Goal: Task Accomplishment & Management: Complete application form

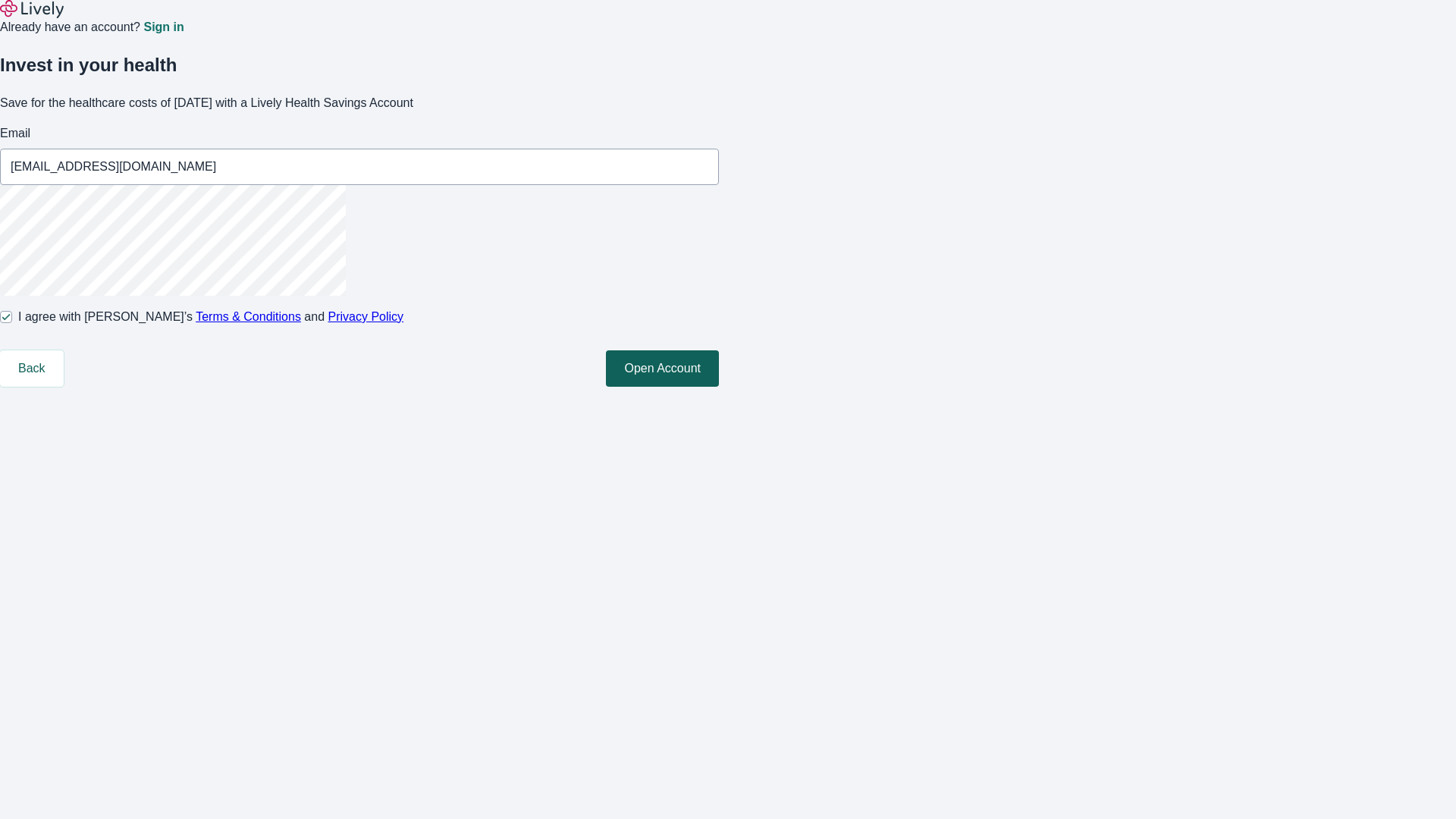
click at [719, 386] on button "Open Account" at bounding box center [663, 368] width 113 height 36
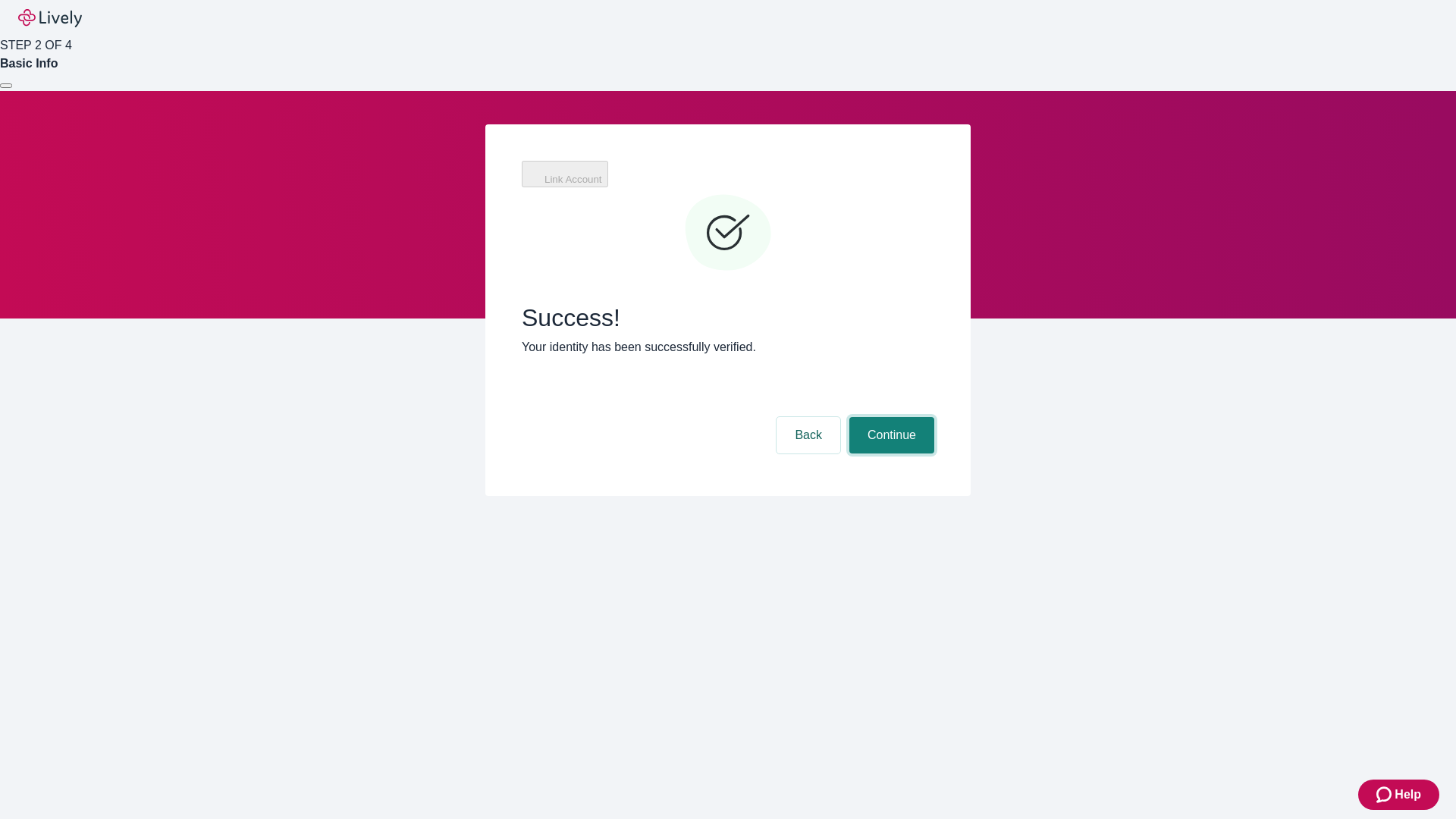
click at [890, 417] on button "Continue" at bounding box center [891, 435] width 85 height 36
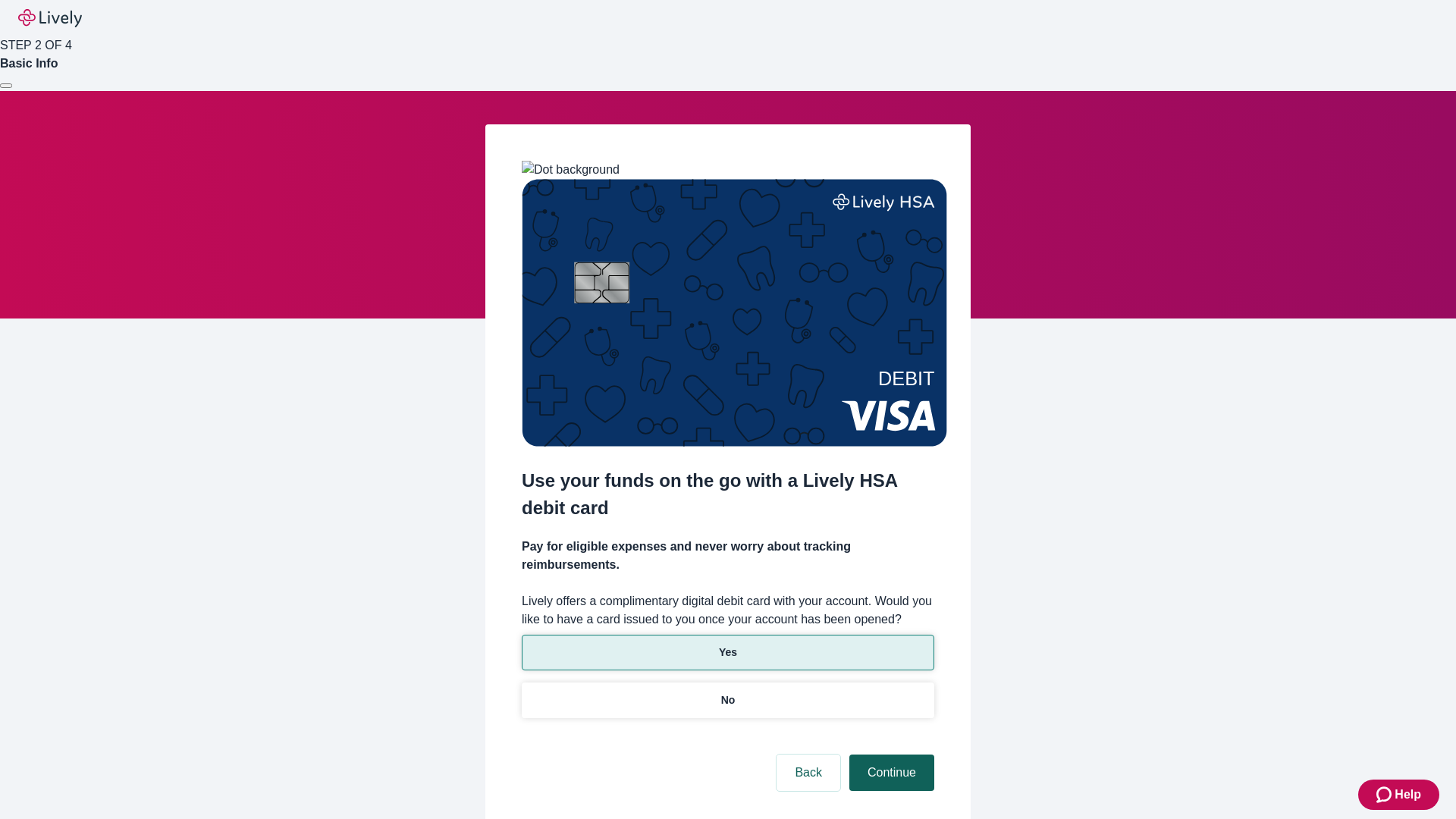
click at [727, 644] on p "Yes" at bounding box center [728, 653] width 18 height 16
click at [890, 754] on button "Continue" at bounding box center [891, 773] width 85 height 36
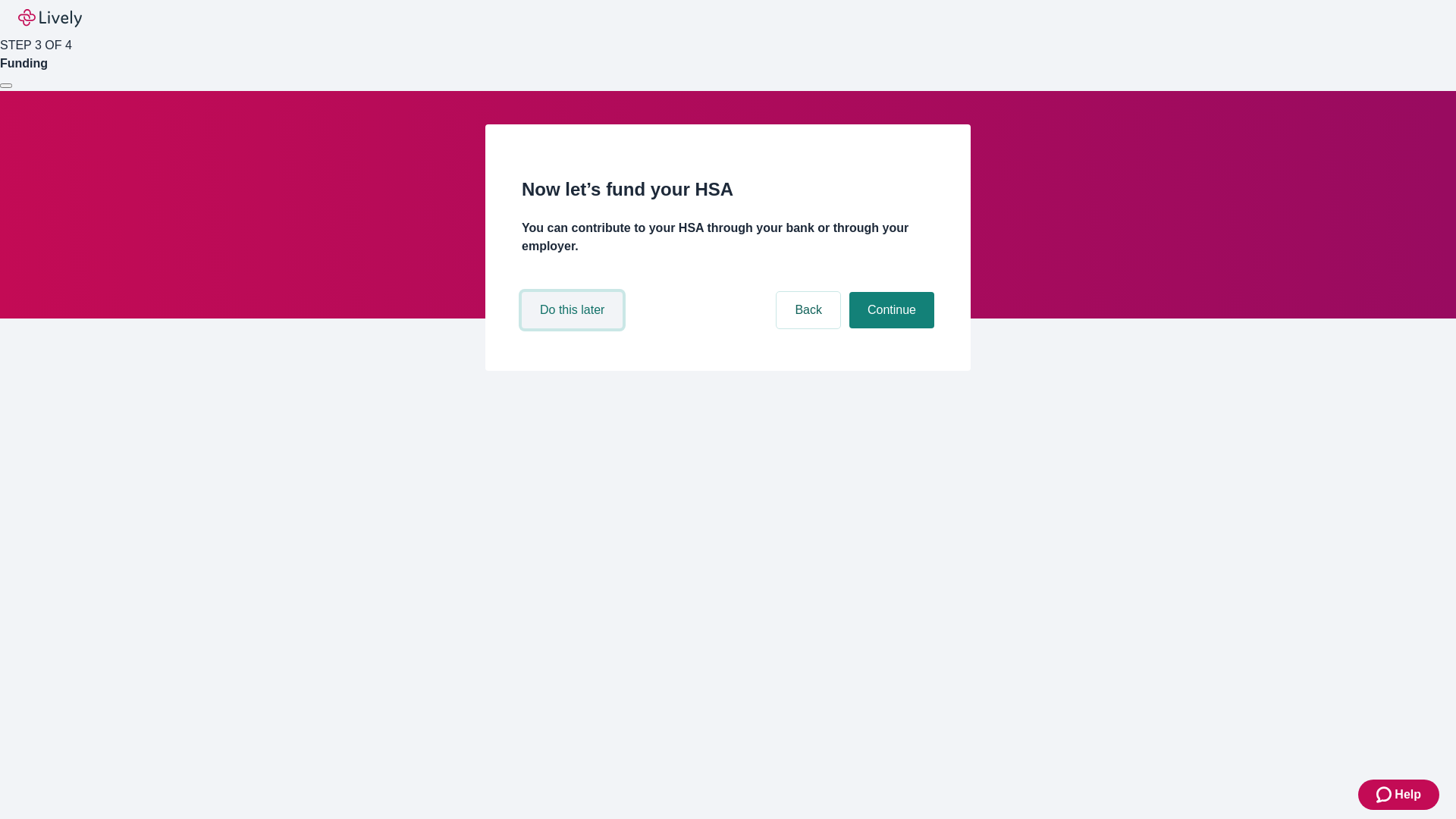
click at [574, 328] on button "Do this later" at bounding box center [572, 310] width 101 height 36
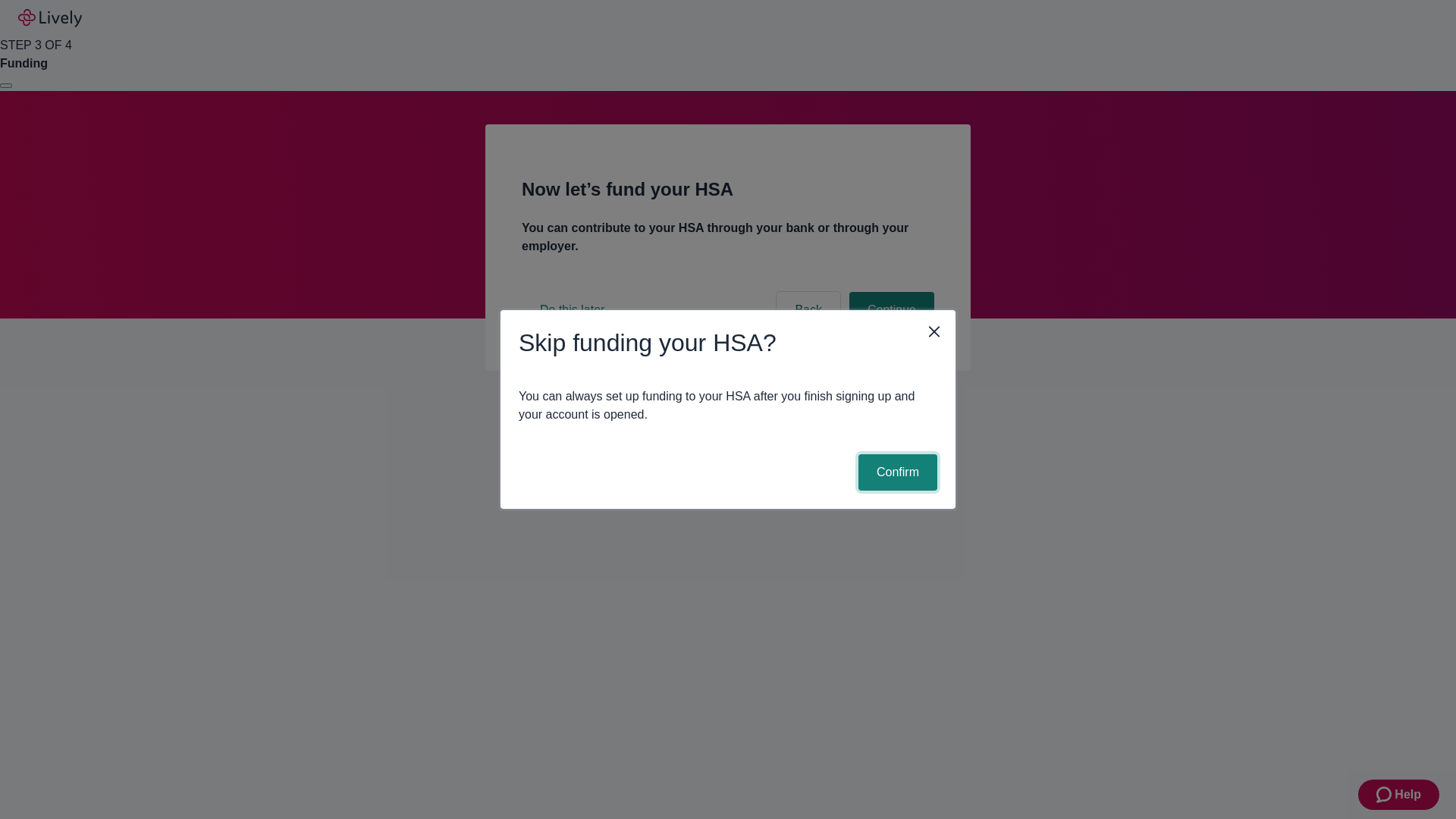
click at [895, 473] on button "Confirm" at bounding box center [897, 473] width 79 height 36
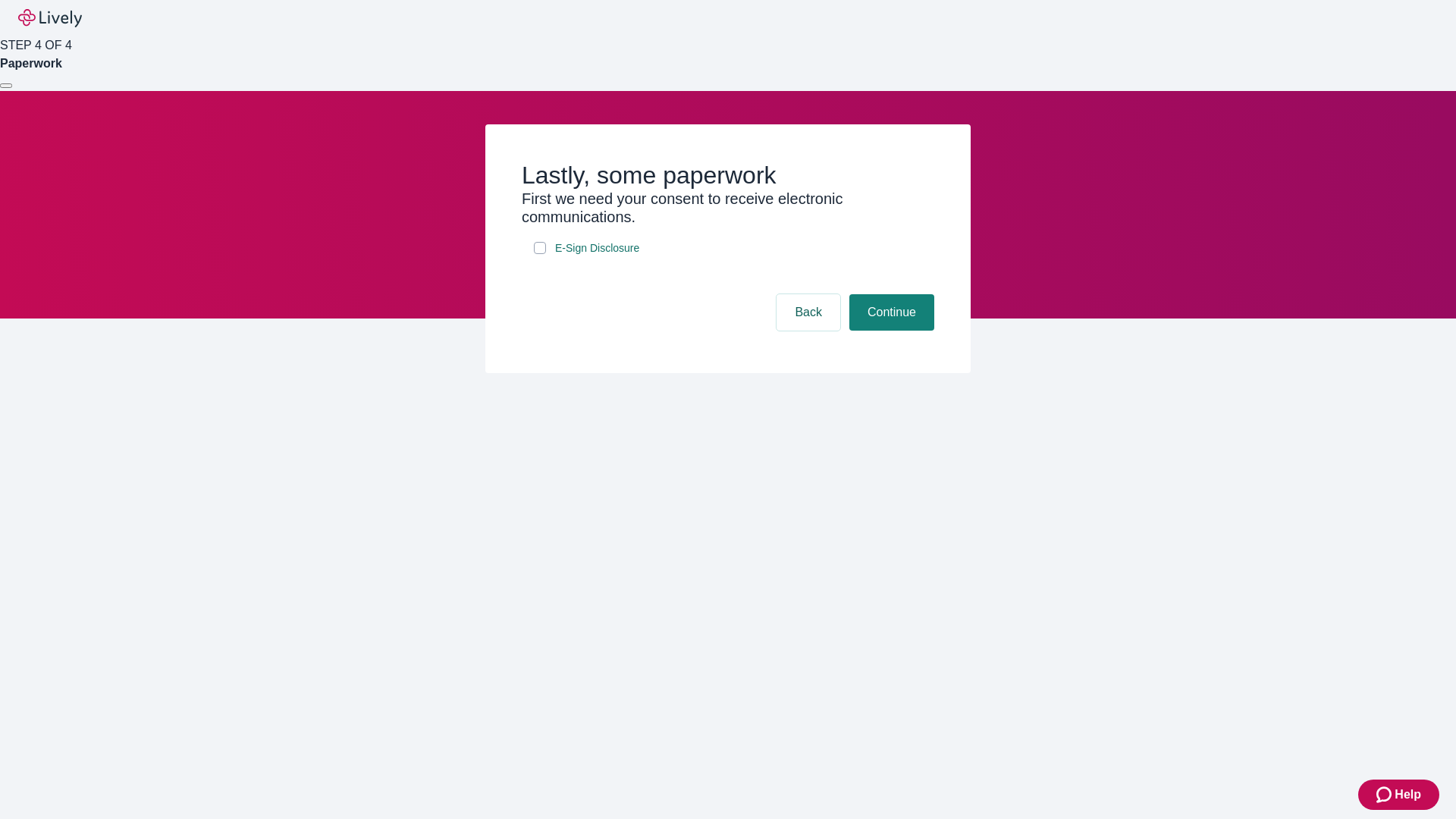
click at [540, 254] on input "E-Sign Disclosure" at bounding box center [539, 247] width 12 height 12
checkbox input "true"
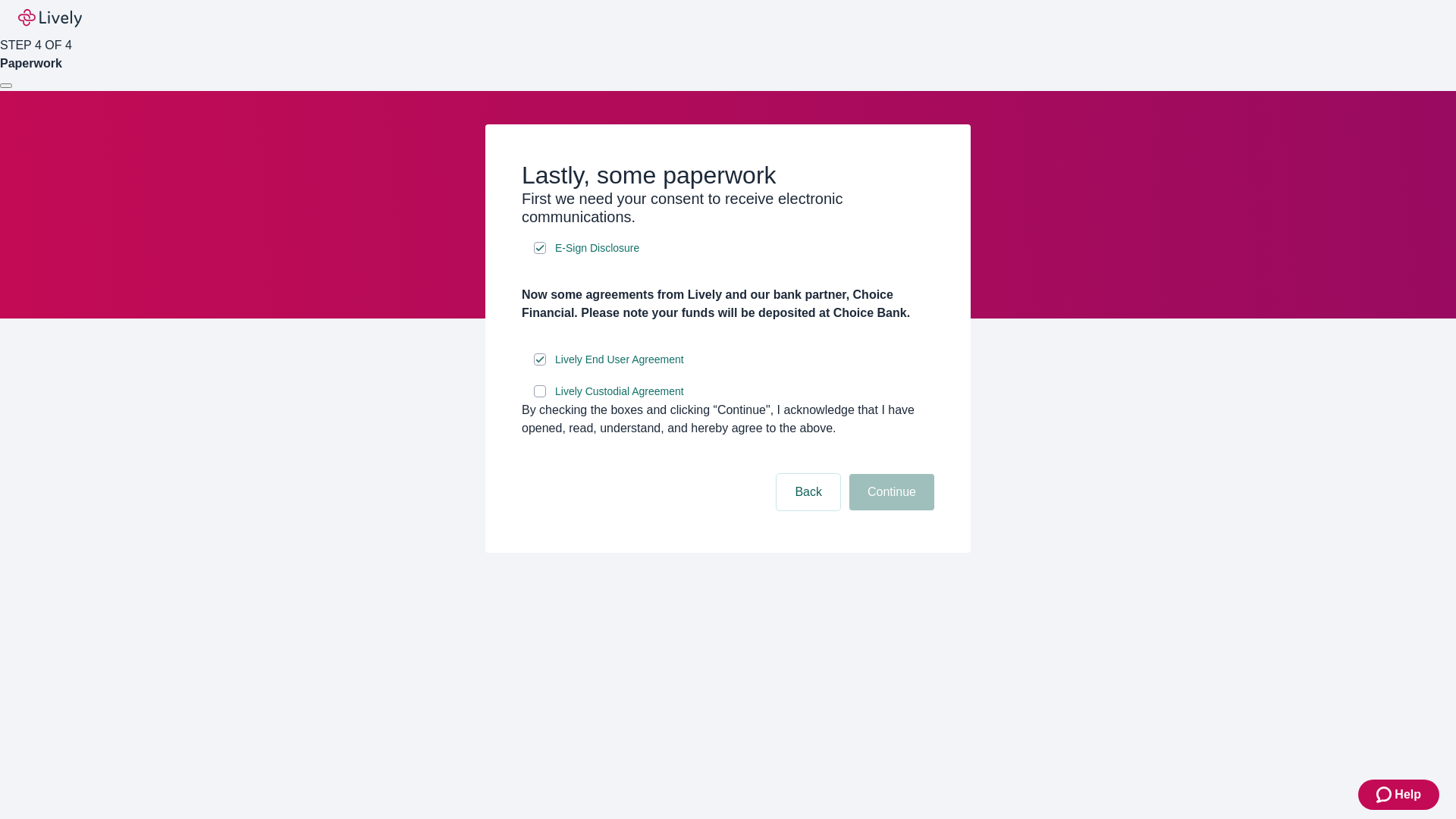
click at [540, 397] on input "Lively Custodial Agreement" at bounding box center [539, 391] width 12 height 12
checkbox input "true"
click at [890, 510] on button "Continue" at bounding box center [891, 492] width 85 height 36
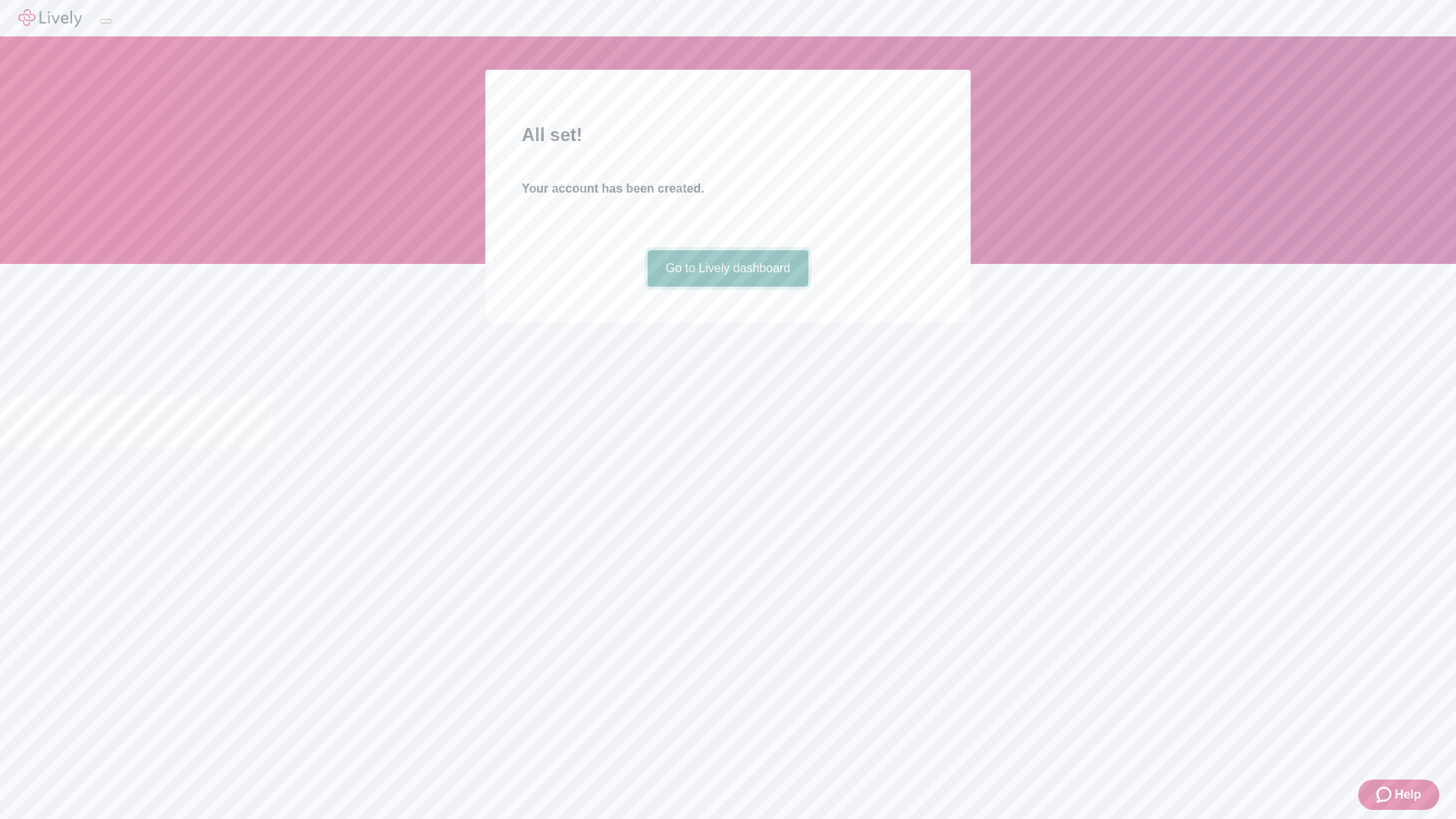
click at [727, 286] on link "Go to Lively dashboard" at bounding box center [728, 268] width 162 height 36
